Goal: Information Seeking & Learning: Compare options

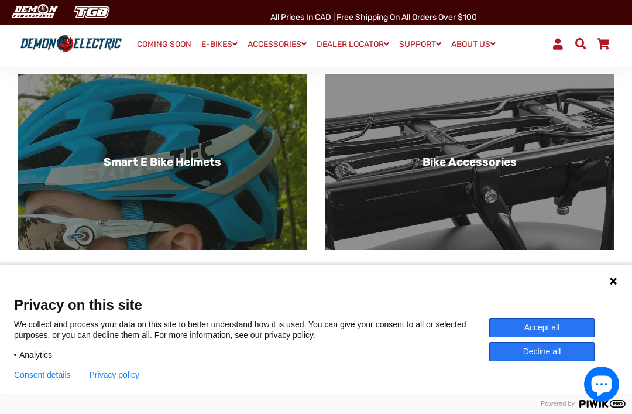
scroll to position [711, 0]
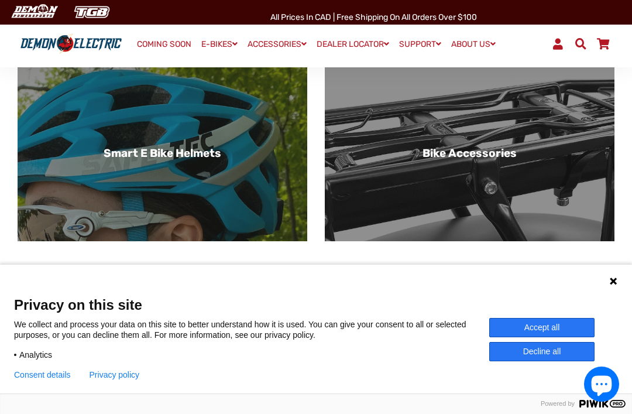
click at [607, 294] on div "Language 1 Language 2 Language 3" at bounding box center [316, 279] width 632 height 29
click at [605, 294] on div "Language 1 Language 2 Language 3" at bounding box center [316, 279] width 632 height 29
click at [609, 286] on icon at bounding box center [613, 280] width 9 height 9
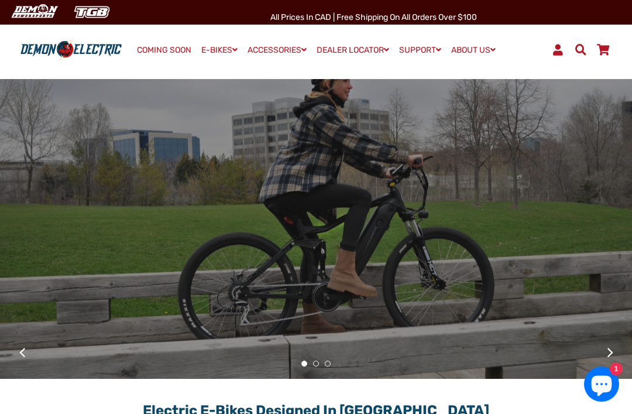
scroll to position [0, 0]
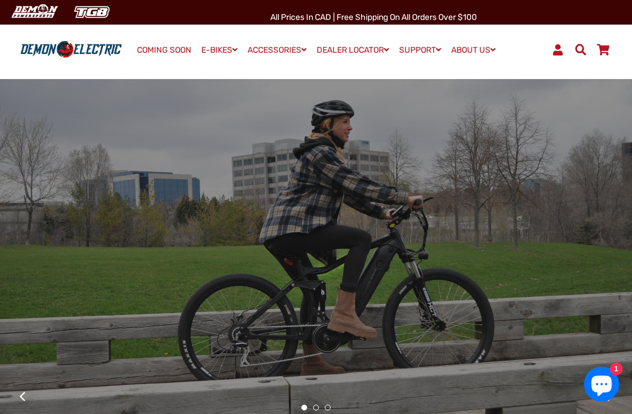
click at [107, 210] on div at bounding box center [316, 245] width 632 height 112
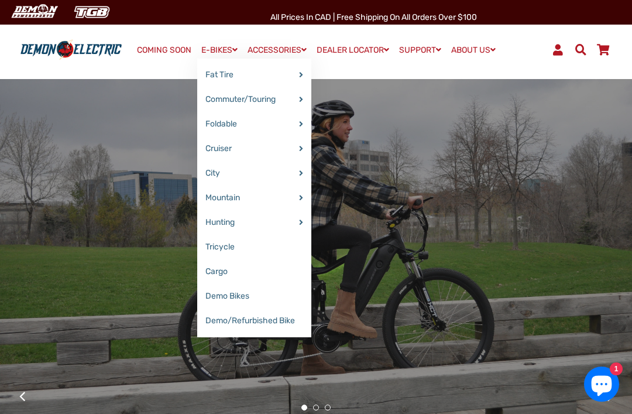
click at [210, 302] on link "Demo Bikes" at bounding box center [254, 296] width 114 height 25
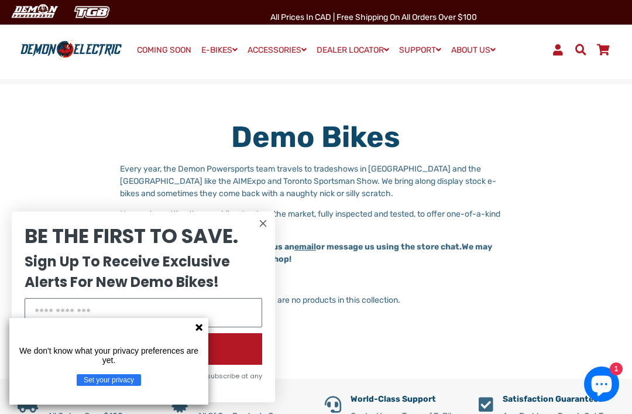
click at [262, 211] on div "Close dialog BE THE FIRST TO SAVE. Sign Up To Receive Exclusive Alerts For New …" at bounding box center [144, 307] width 264 height 214
click at [258, 222] on circle "Close dialog" at bounding box center [263, 224] width 14 height 14
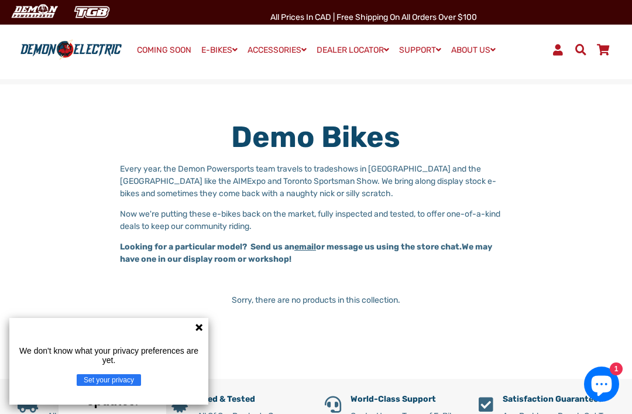
click at [203, 323] on icon at bounding box center [198, 327] width 9 height 9
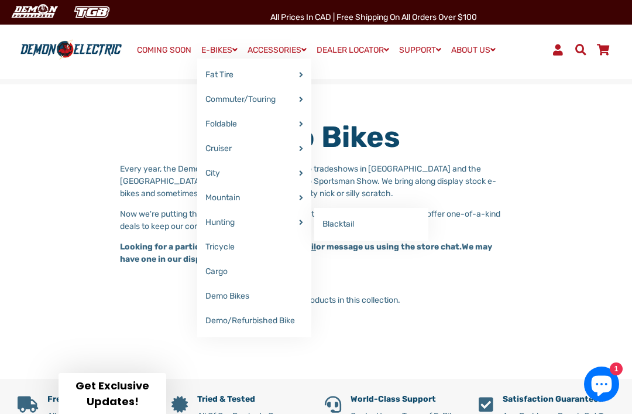
click at [329, 221] on link "Blacktail" at bounding box center [371, 224] width 114 height 25
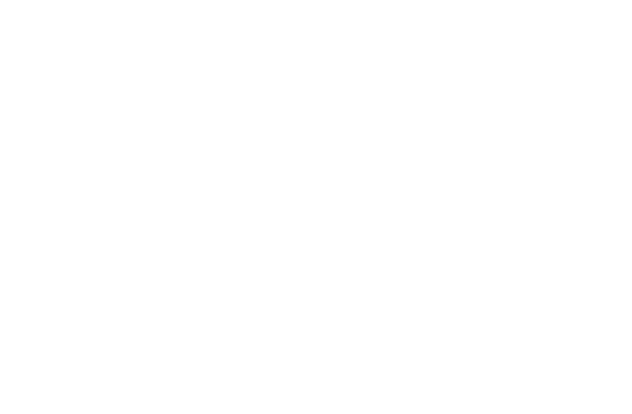
select select "******"
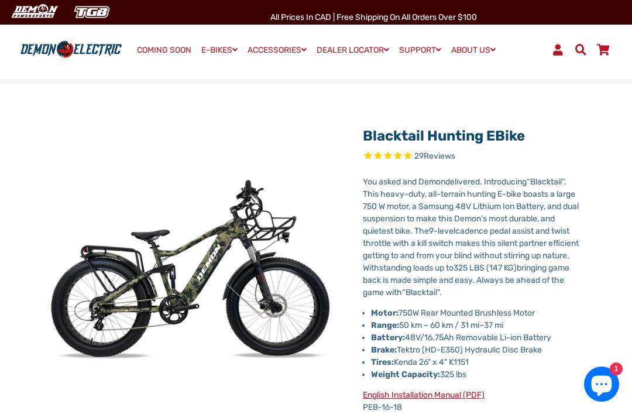
click at [184, 43] on link "COMING SOON" at bounding box center [164, 50] width 63 height 16
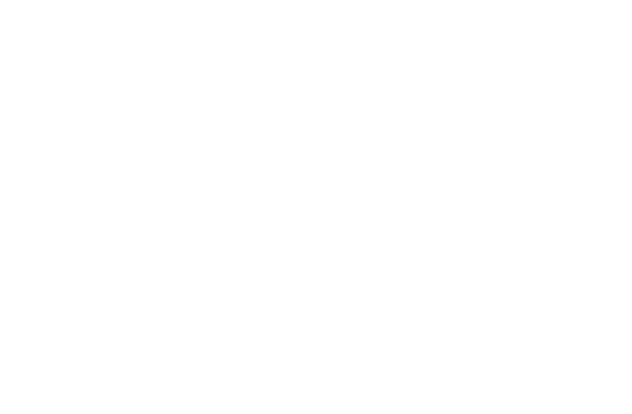
click at [201, 47] on html "Search Menu Close Cart COMING SOON E-BIKES Expand submenu E-BIKES Collapse subm…" at bounding box center [316, 409] width 632 height 818
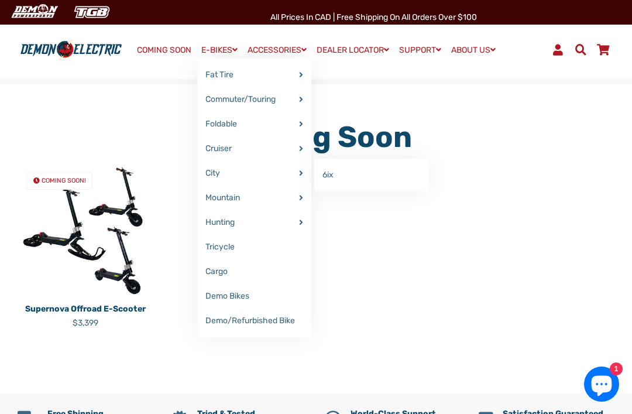
click at [333, 169] on link "6ix" at bounding box center [371, 175] width 114 height 25
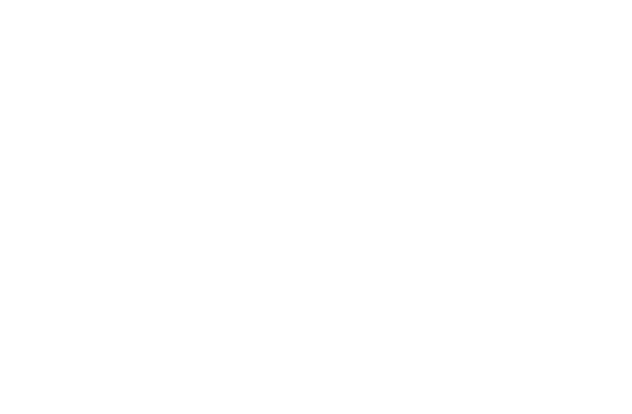
select select "******"
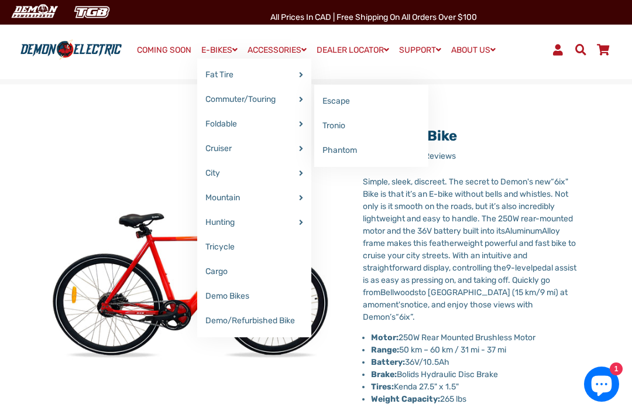
click at [330, 132] on link "Tronio" at bounding box center [371, 126] width 114 height 25
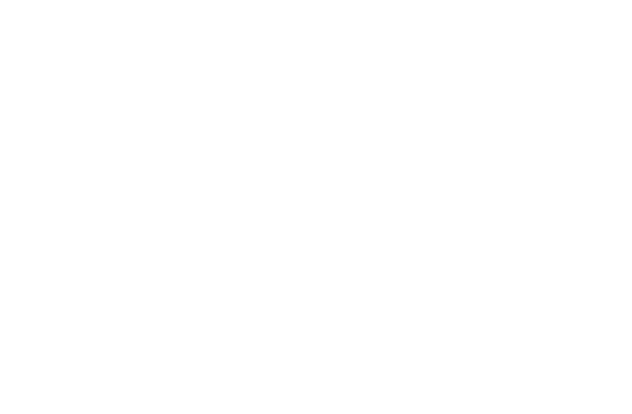
select select "******"
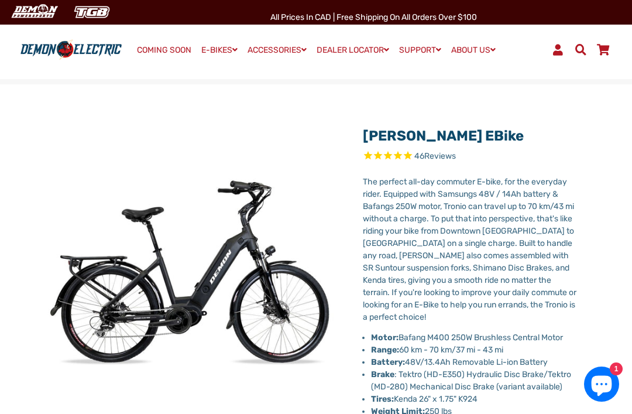
click at [587, 46] on span at bounding box center [581, 49] width 14 height 11
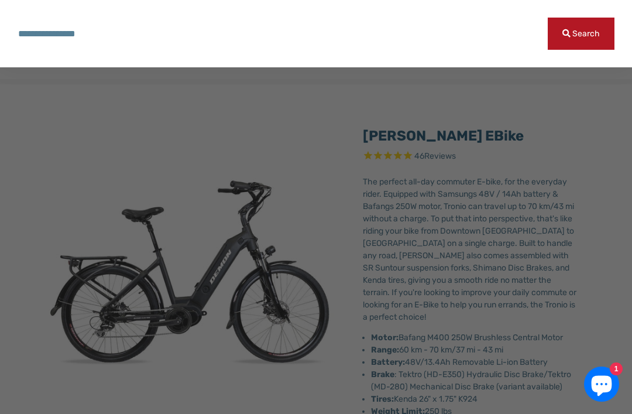
click at [463, 29] on input "Search our store" at bounding box center [283, 34] width 531 height 32
type input "***"
click at [581, 33] on button "Search" at bounding box center [581, 34] width 67 height 32
